Goal: Task Accomplishment & Management: Manage account settings

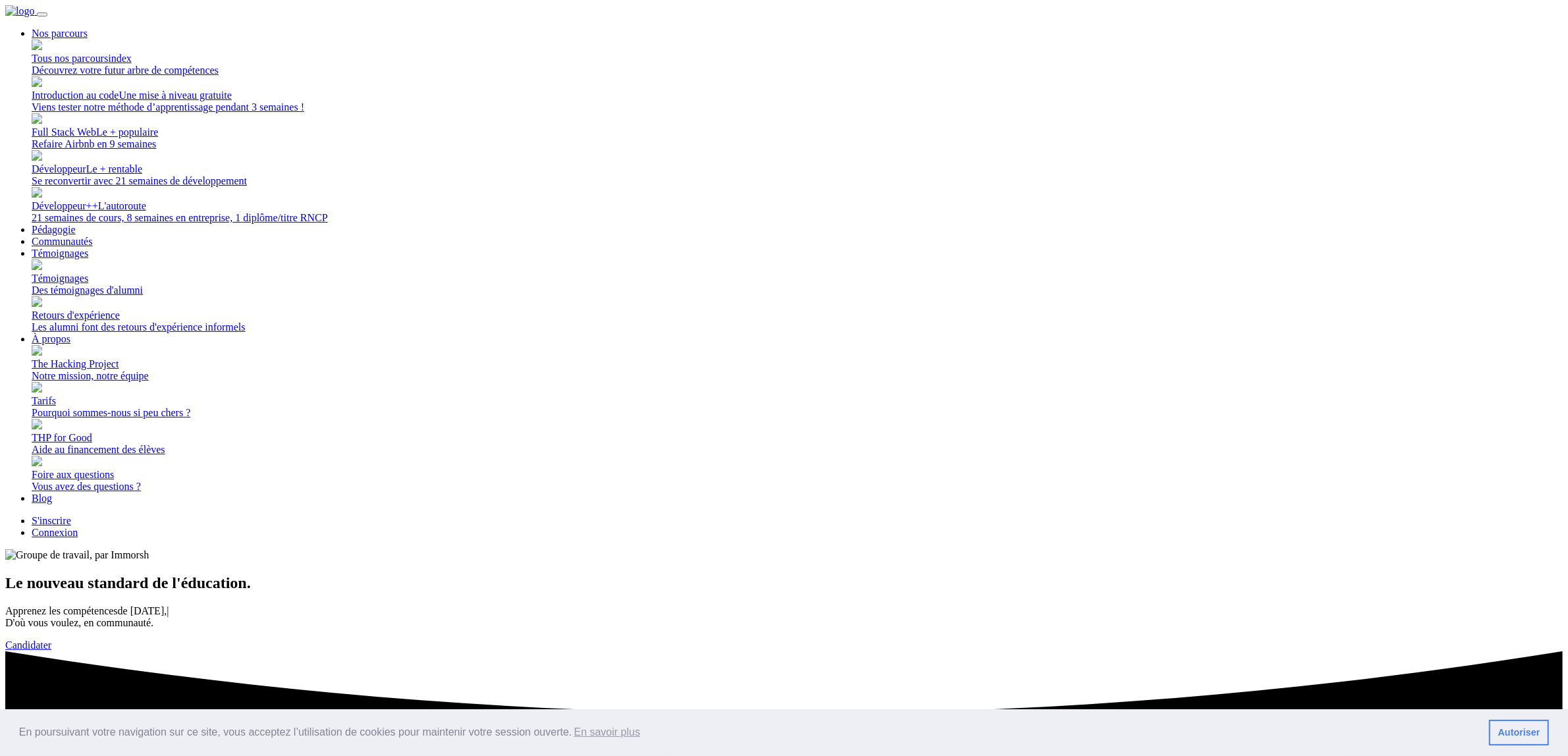
click at [1534, 742] on link "Autoriser" at bounding box center [1518, 733] width 60 height 27
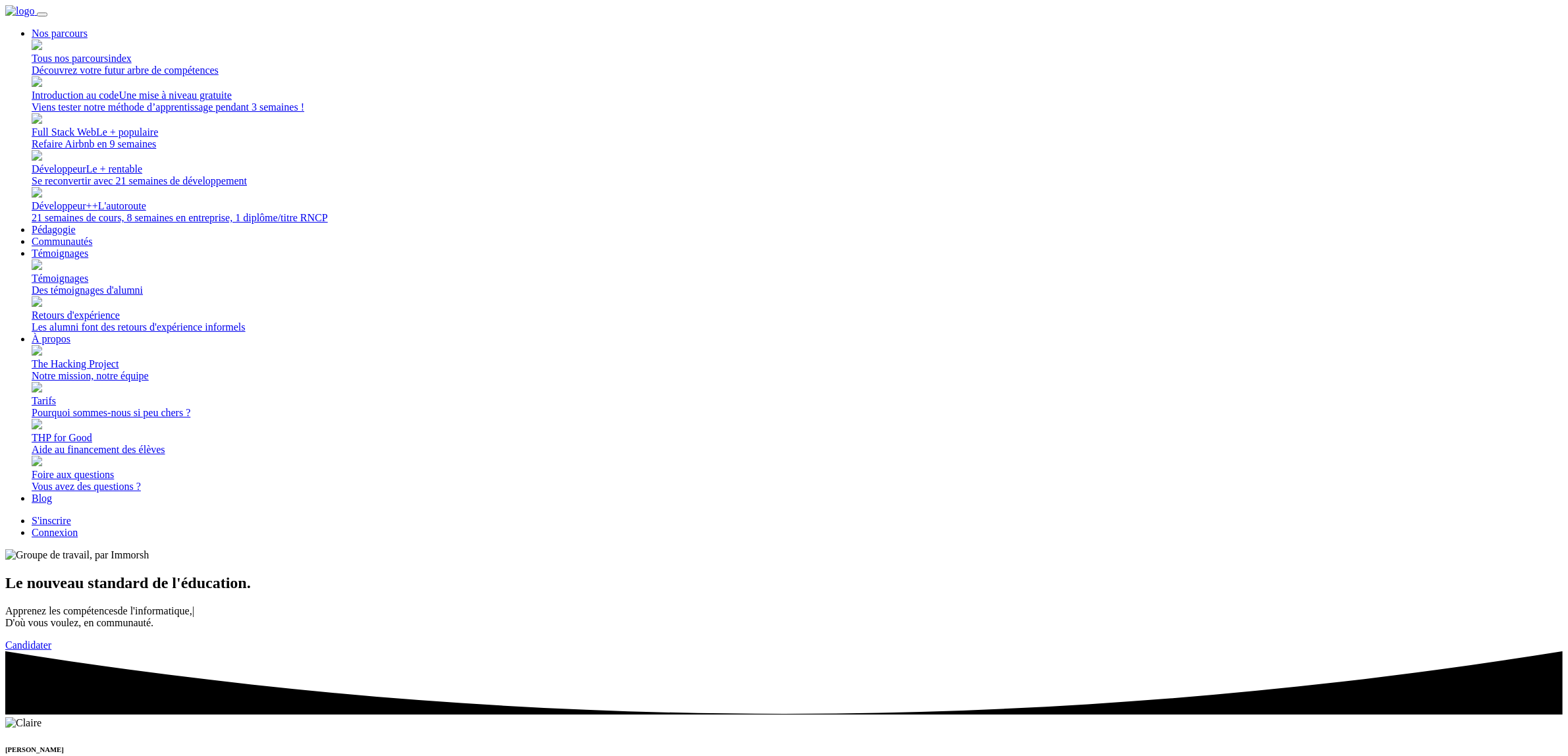
click at [78, 527] on link "Connexion" at bounding box center [54, 533] width 46 height 11
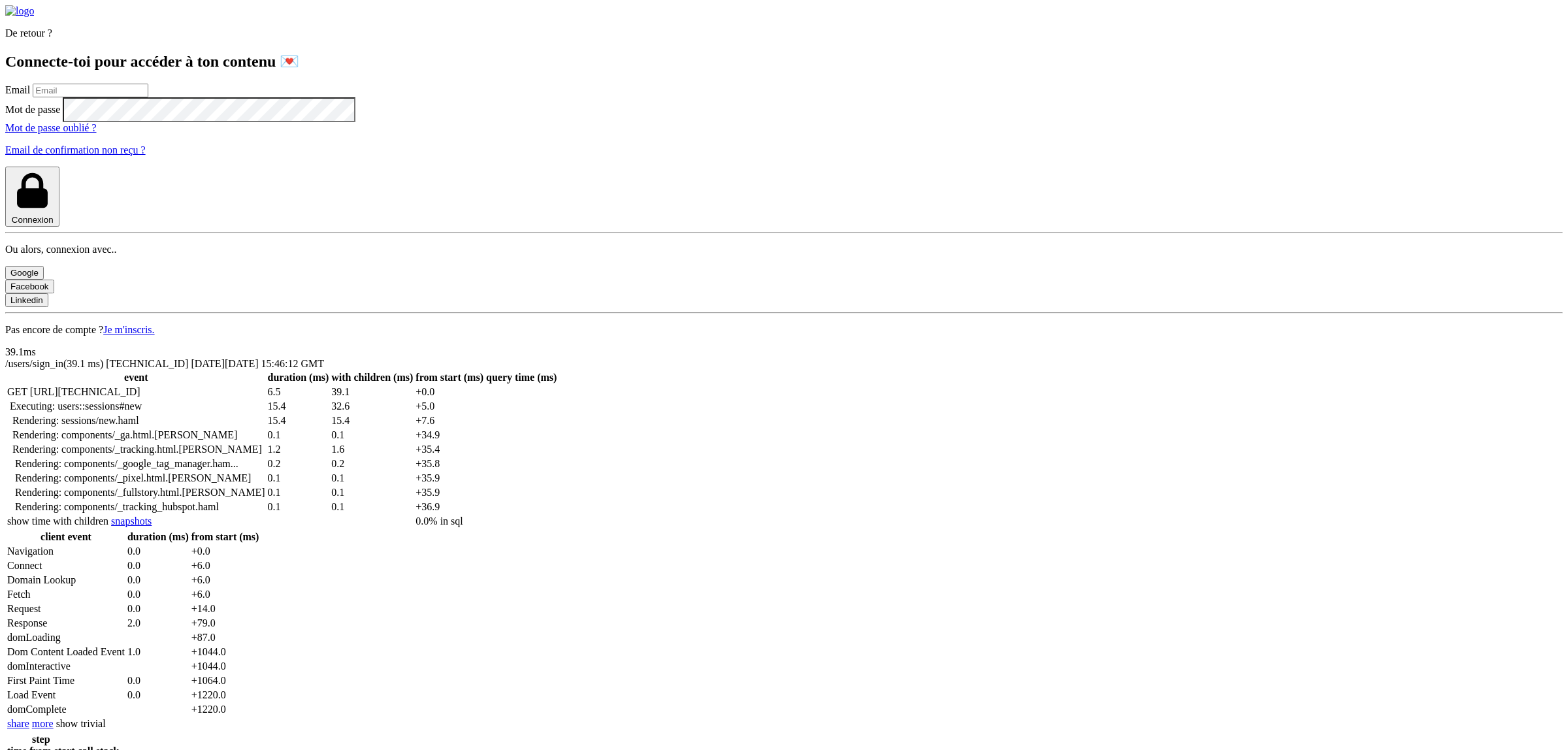
click at [148, 97] on input "email" at bounding box center [90, 90] width 116 height 14
type input "[PERSON_NAME][EMAIL_ADDRESS][PERSON_NAME][DOMAIN_NAME]"
click at [60, 226] on button "Connexion" at bounding box center [33, 196] width 54 height 60
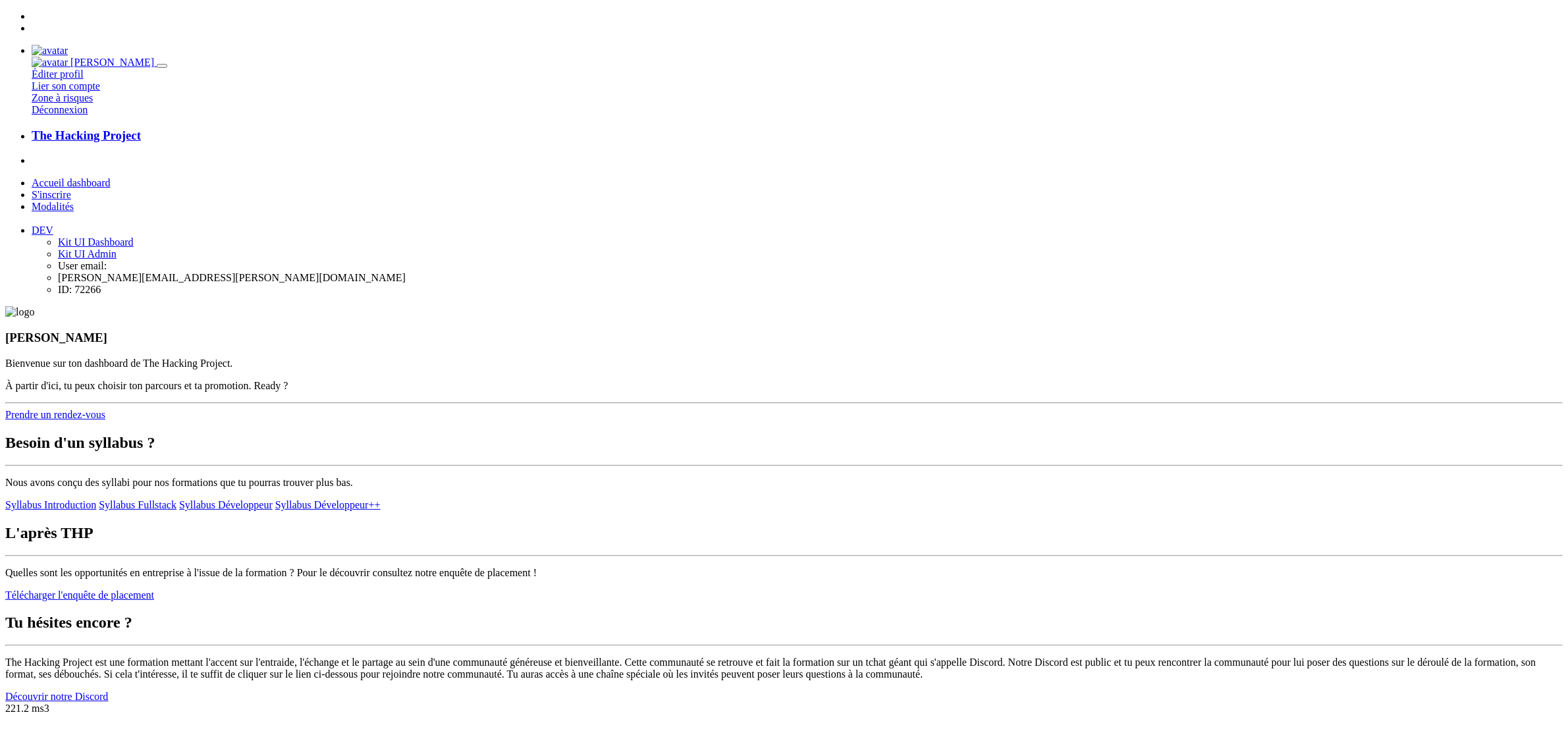
click at [67, 45] on img at bounding box center [49, 51] width 36 height 12
click at [88, 115] on link "Déconnexion" at bounding box center [59, 110] width 56 height 11
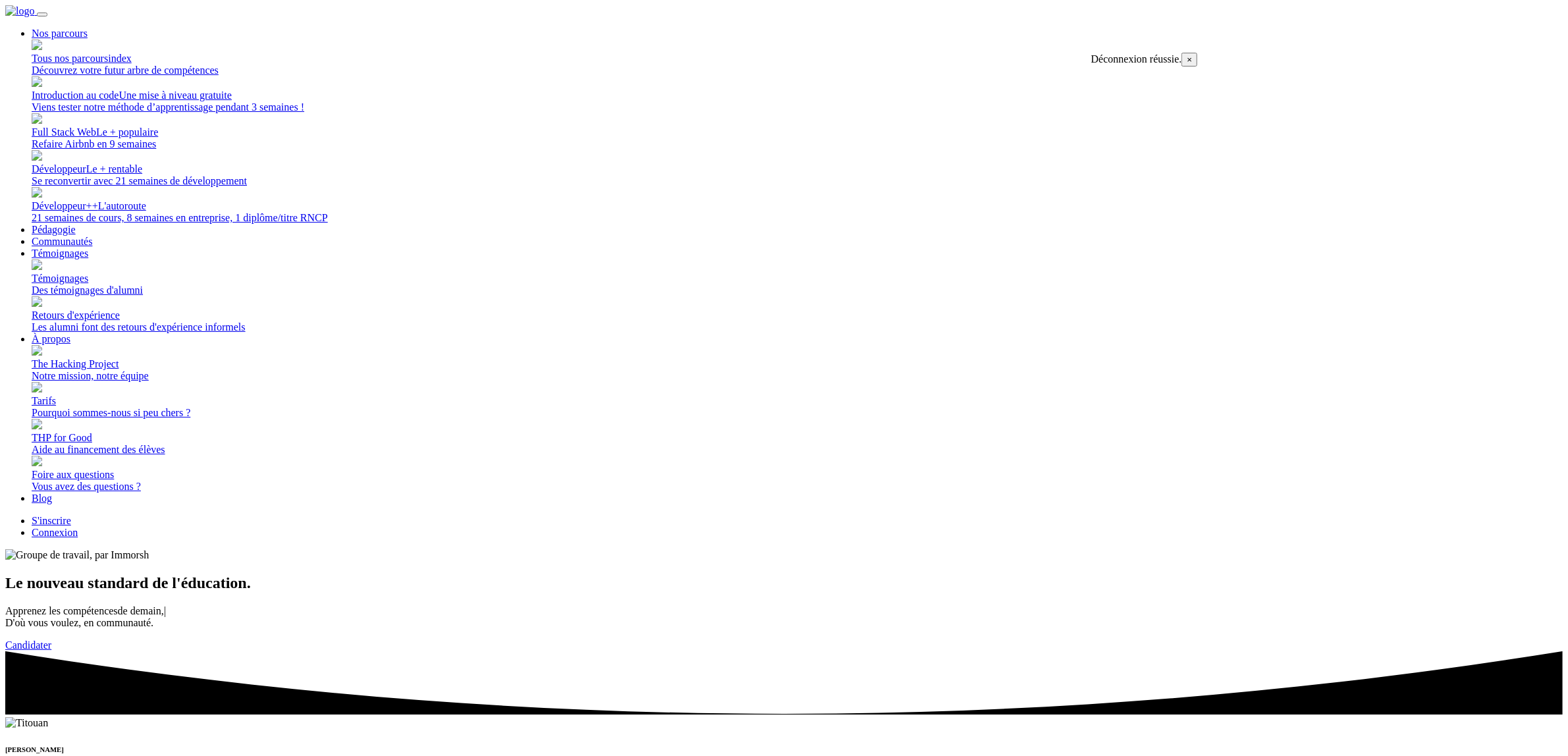
click at [78, 527] on link "Connexion" at bounding box center [54, 533] width 46 height 11
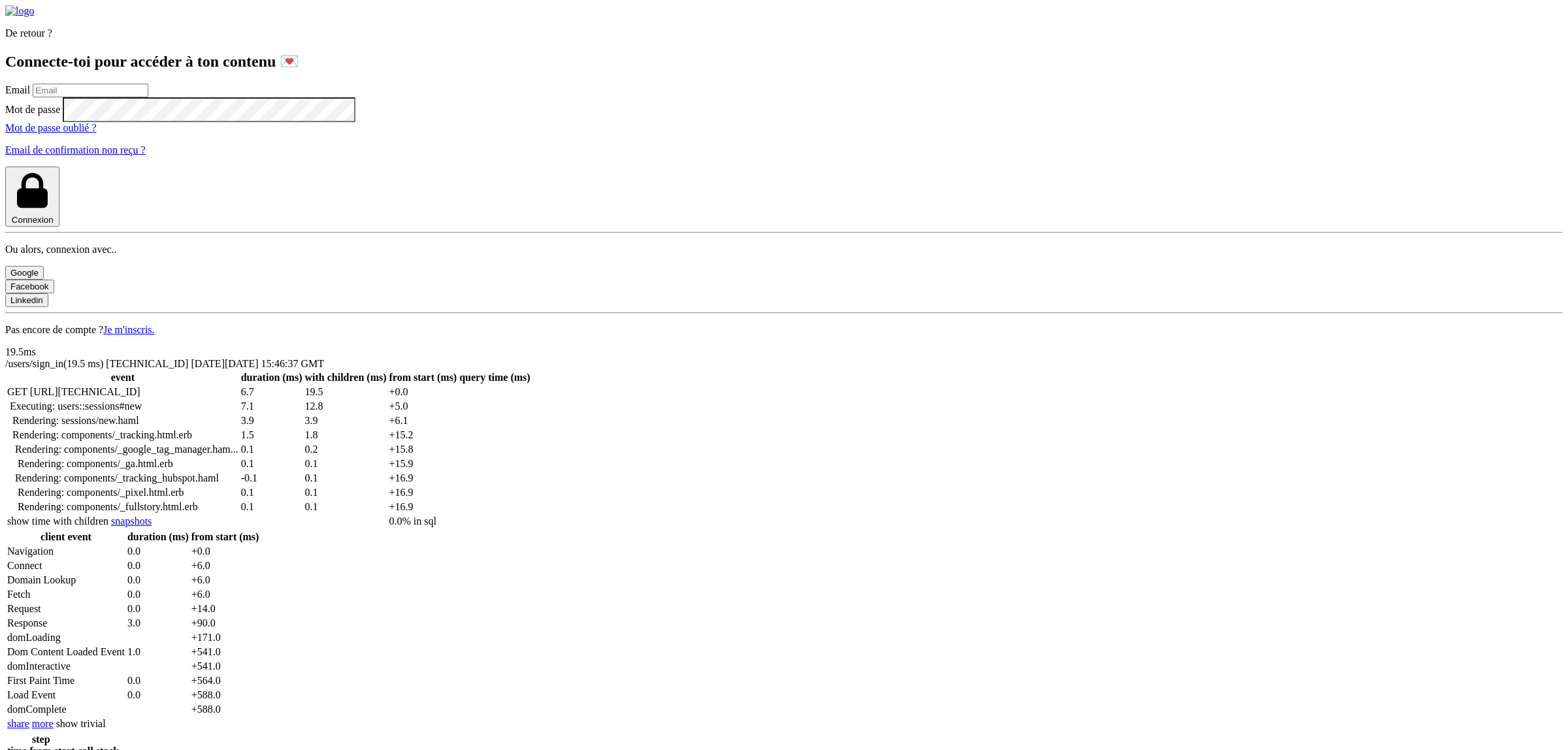
click at [148, 97] on input "email" at bounding box center [90, 90] width 116 height 14
type input "lilian.h.l.muller@gmail.com"
